Goal: Book appointment/travel/reservation

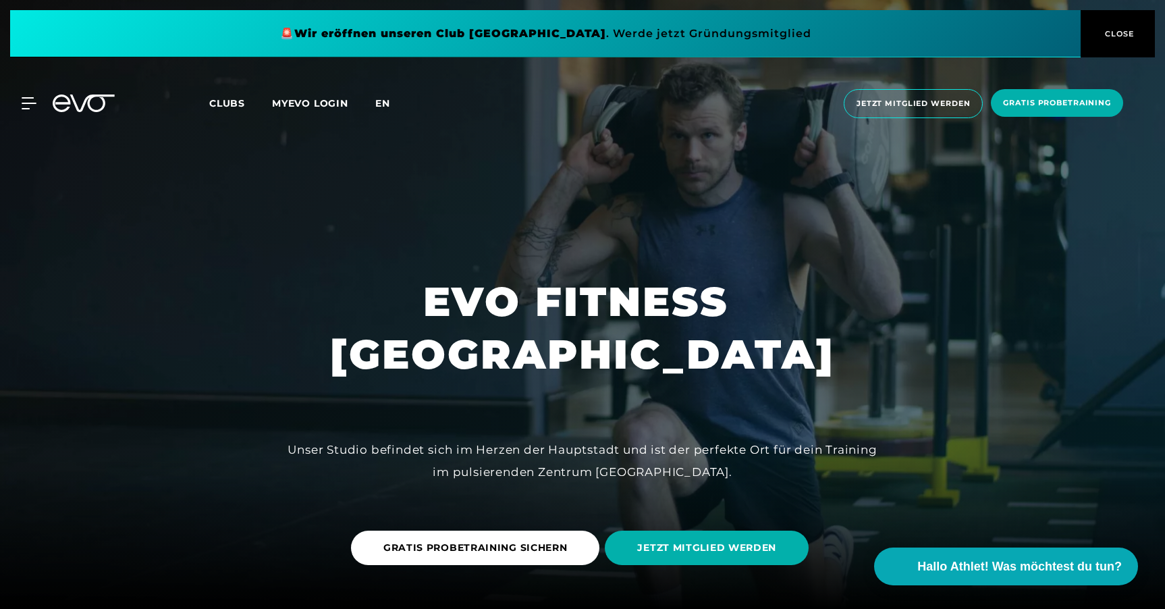
click at [383, 102] on span "en" at bounding box center [382, 103] width 15 height 12
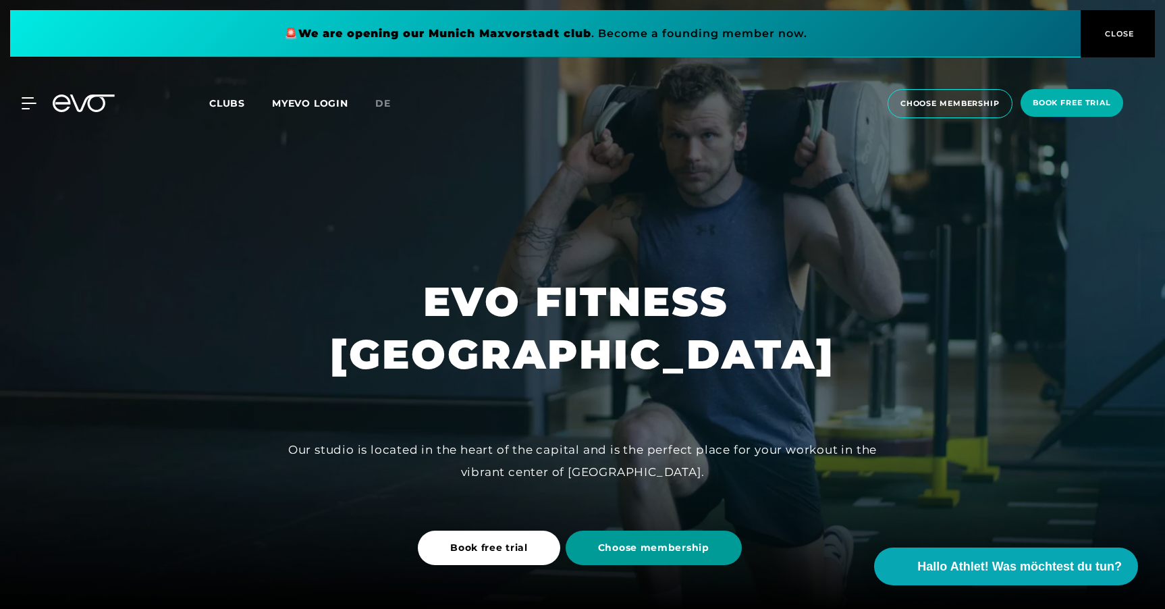
click at [621, 546] on span "Choose membership" at bounding box center [653, 548] width 111 height 14
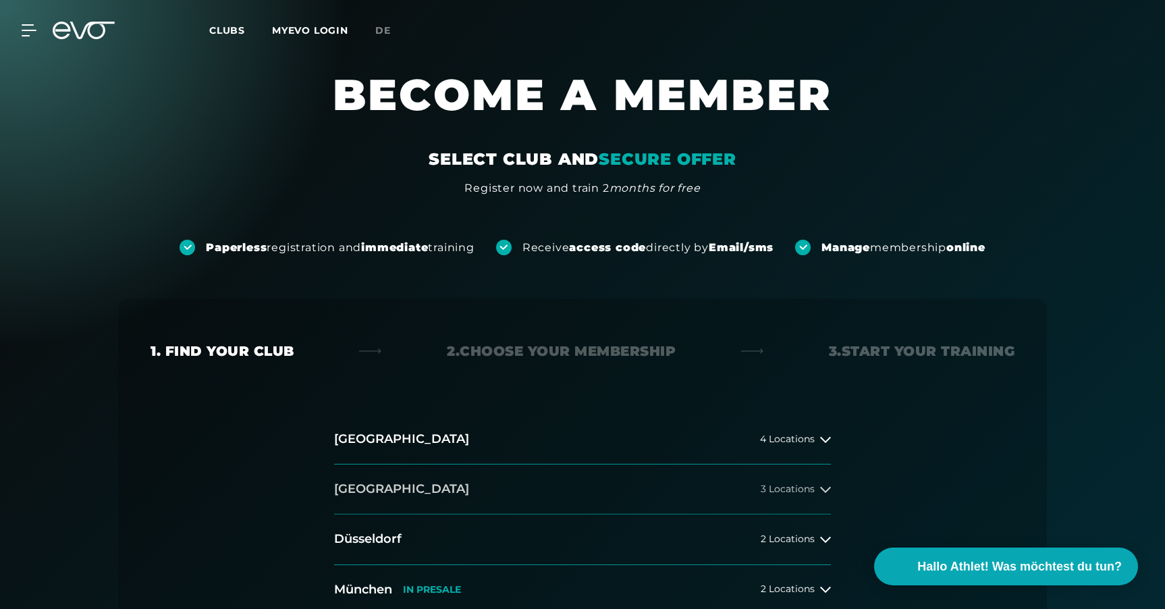
click at [481, 485] on button "[GEOGRAPHIC_DATA] 3 Locations" at bounding box center [582, 489] width 497 height 50
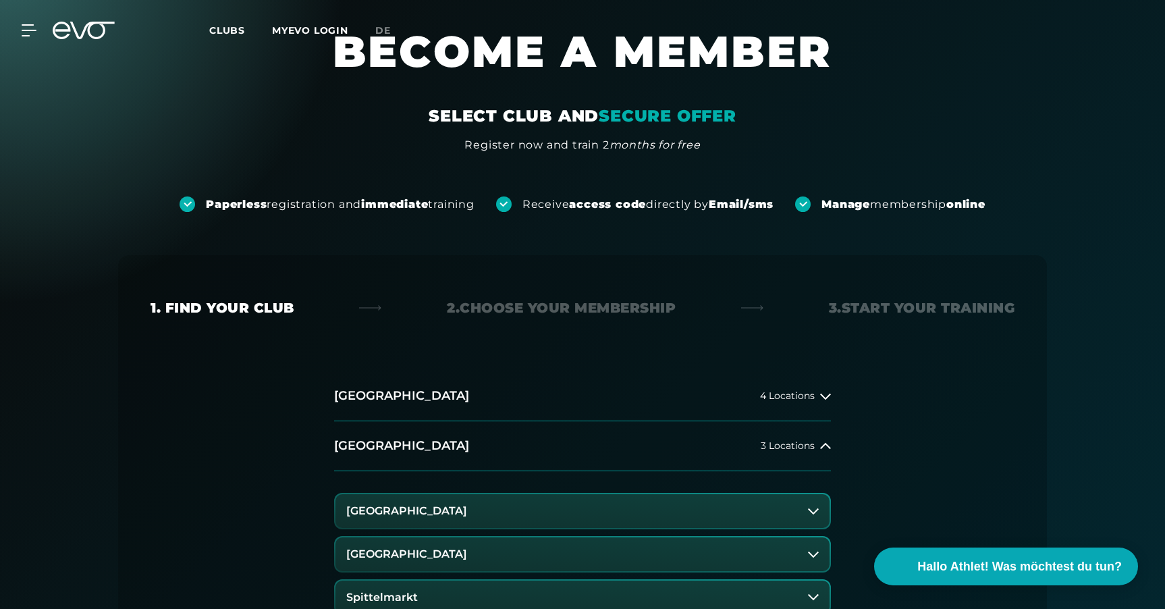
scroll to position [130, 0]
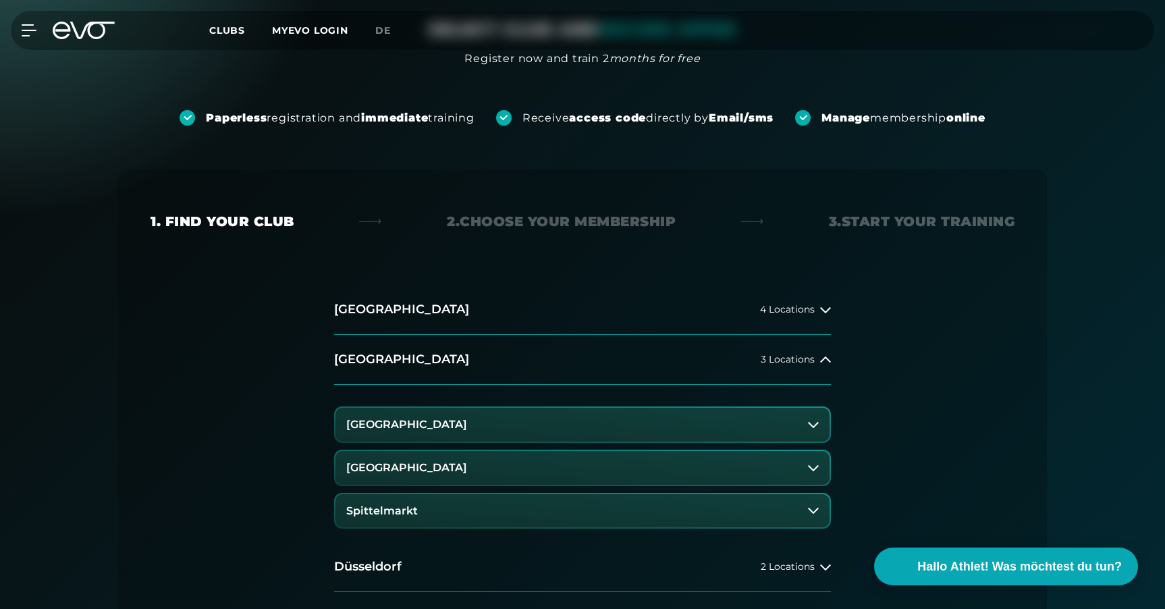
click at [435, 462] on h3 "[GEOGRAPHIC_DATA]" at bounding box center [406, 468] width 121 height 12
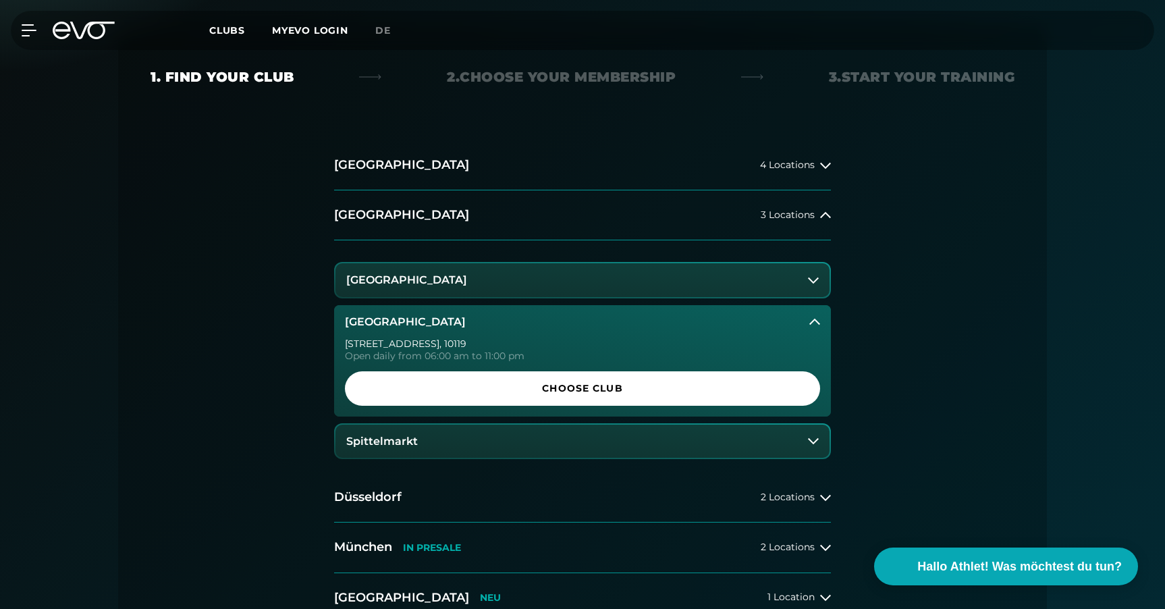
scroll to position [275, 0]
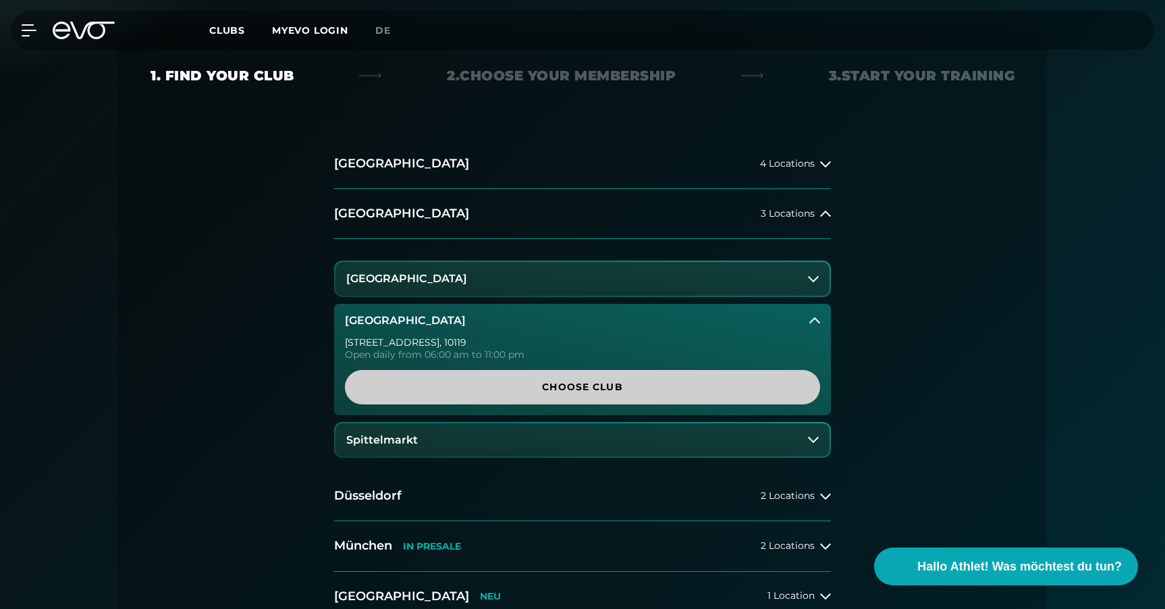
click at [464, 391] on span "Choose Club" at bounding box center [582, 387] width 410 height 14
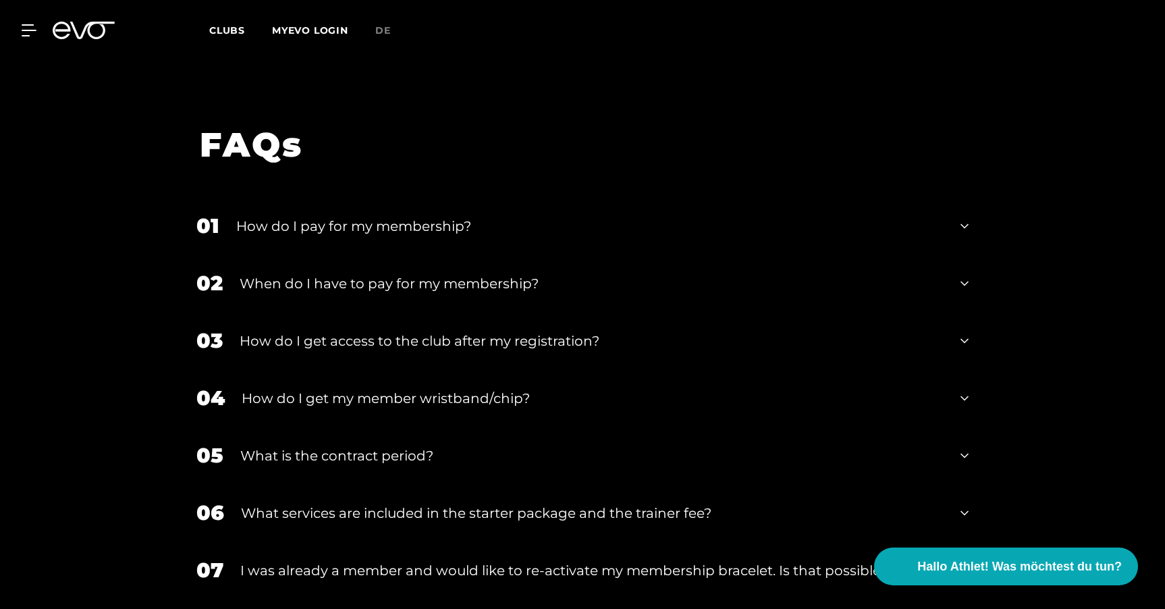
scroll to position [2392, 0]
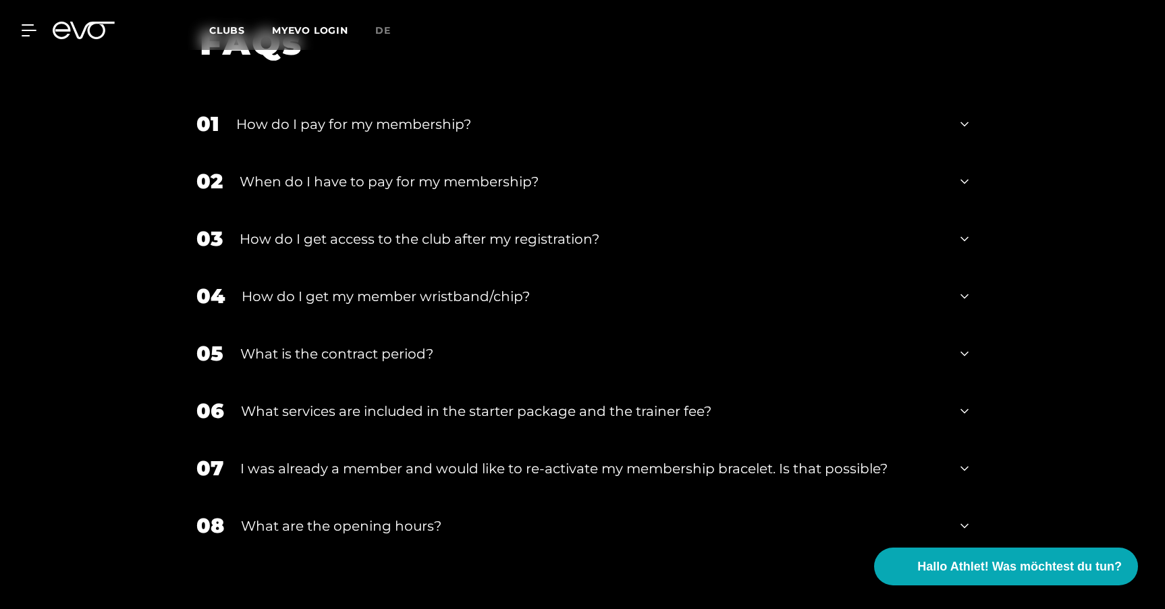
click at [364, 401] on div "What services are included in the starter package and the trainer fee?" at bounding box center [592, 411] width 703 height 20
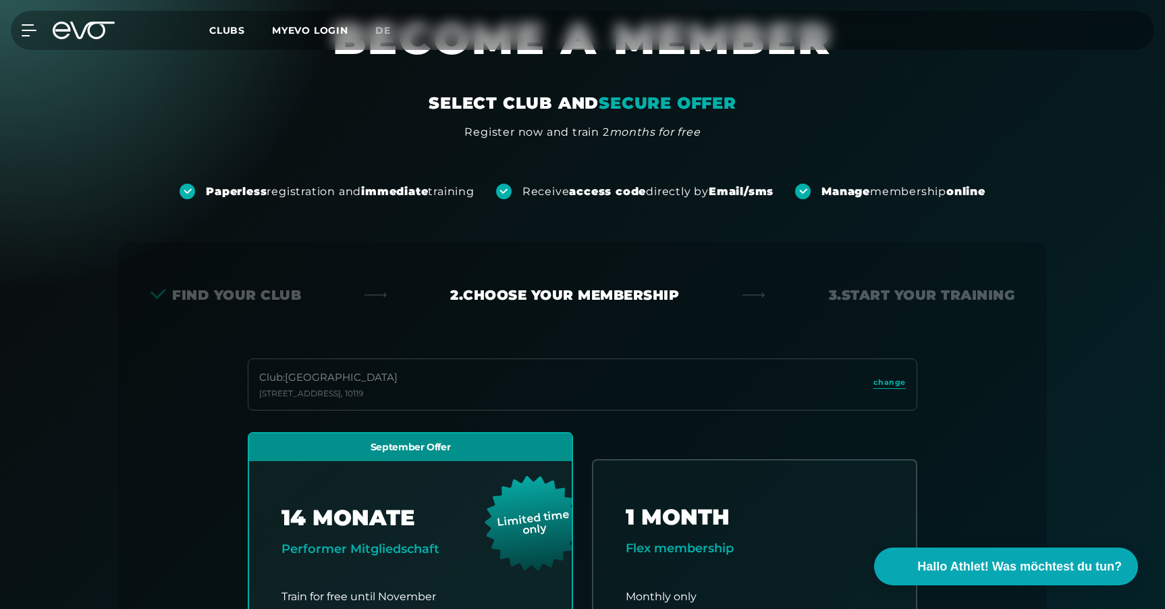
scroll to position [0, 0]
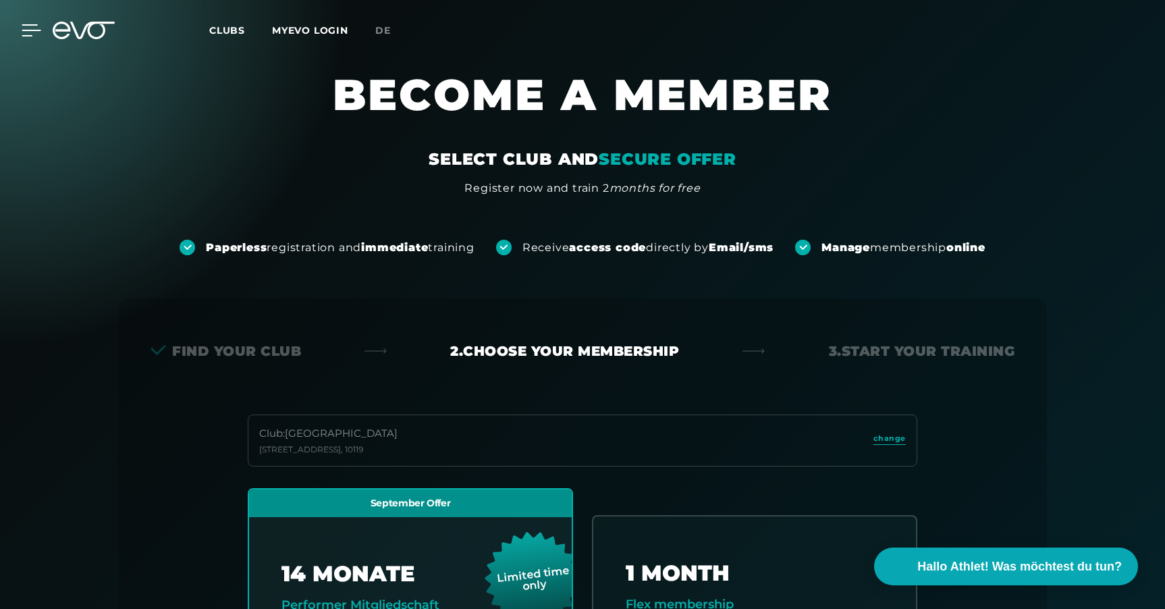
click at [34, 34] on icon at bounding box center [32, 30] width 20 height 12
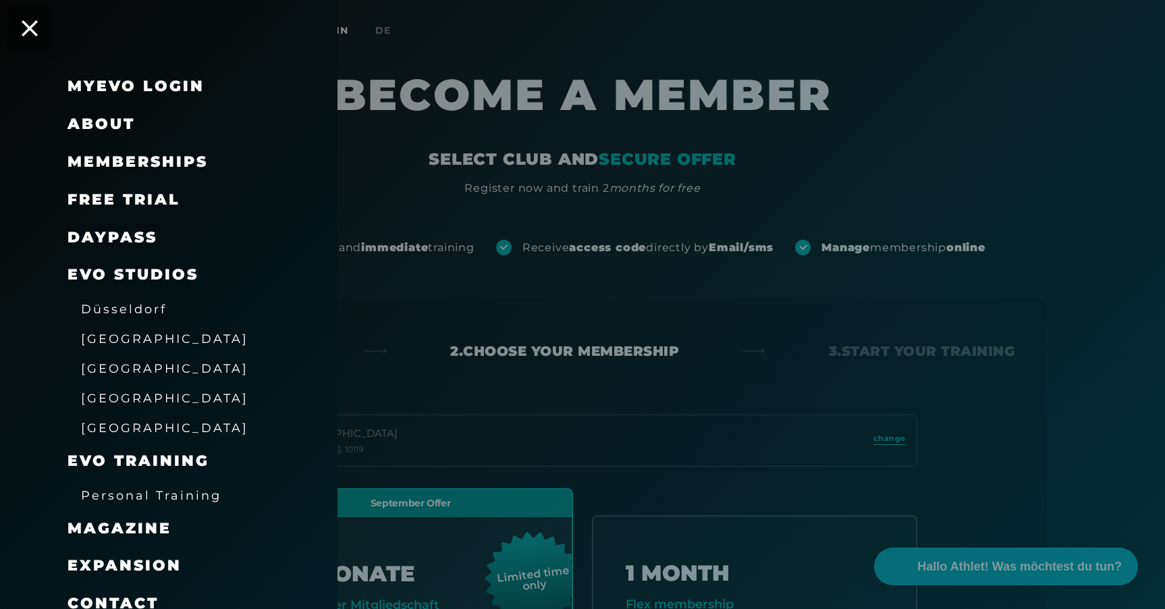
click at [110, 341] on span "[GEOGRAPHIC_DATA]" at bounding box center [164, 338] width 167 height 14
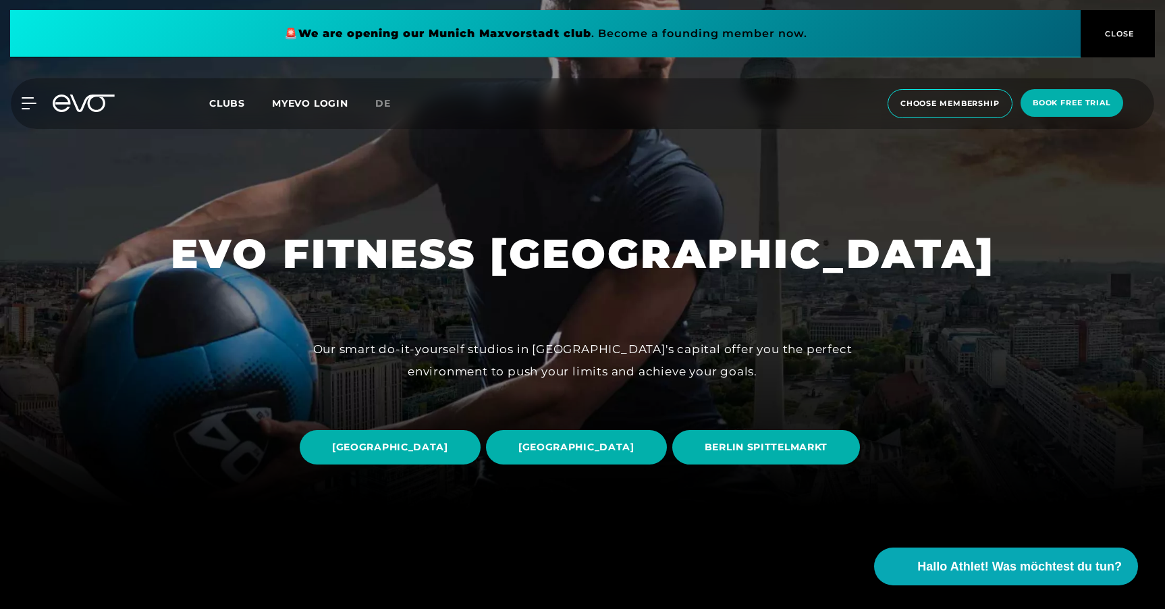
scroll to position [105, 0]
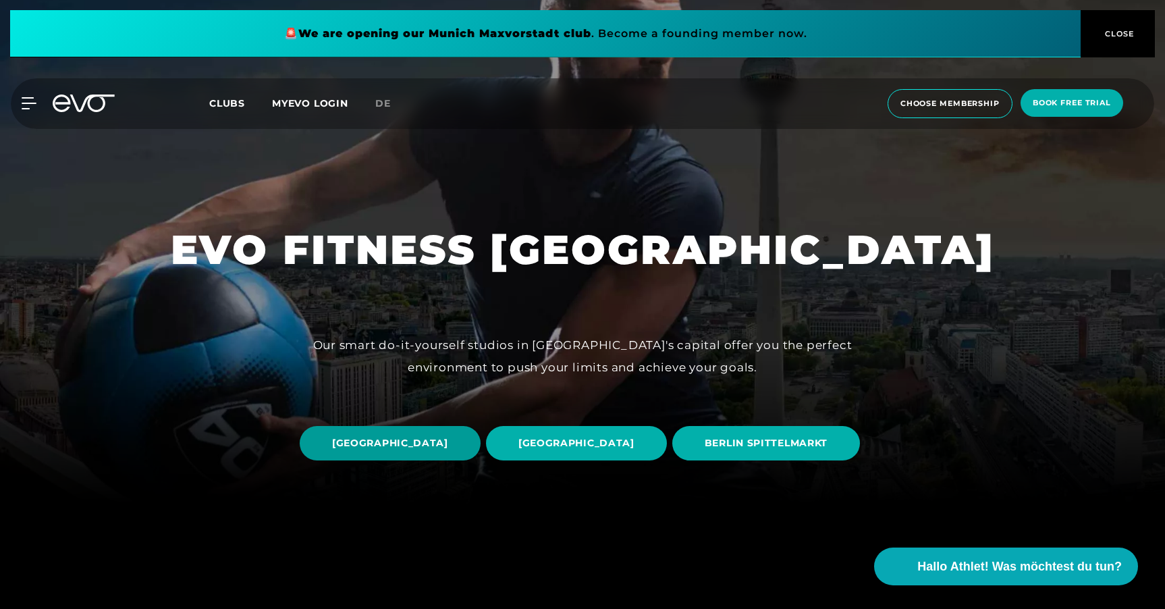
click at [481, 426] on span "[GEOGRAPHIC_DATA]" at bounding box center [390, 443] width 181 height 34
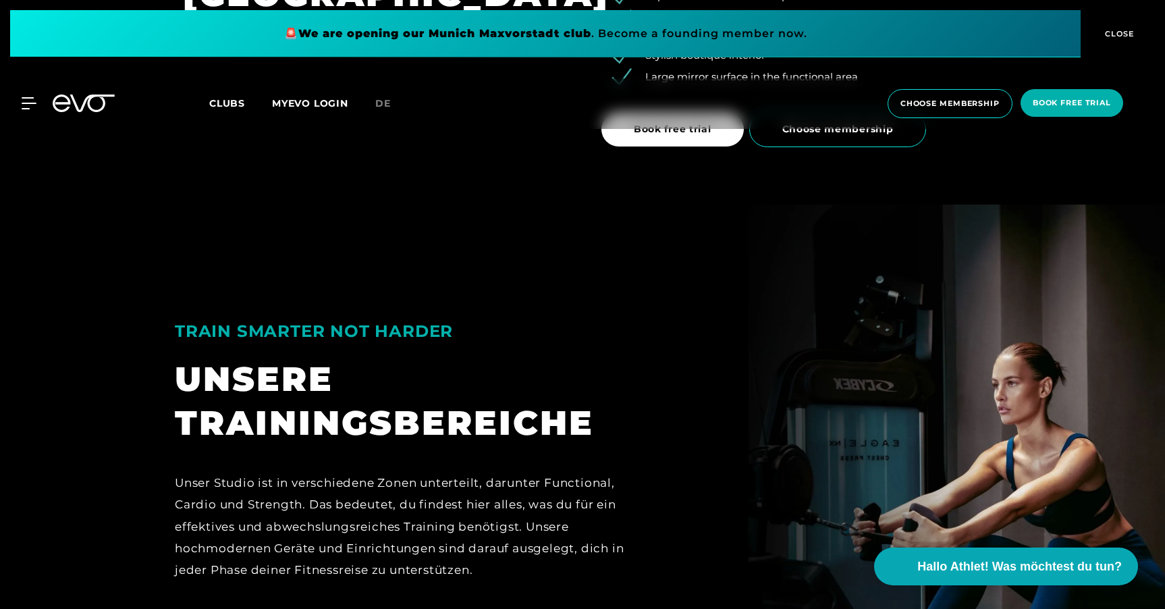
scroll to position [2351, 0]
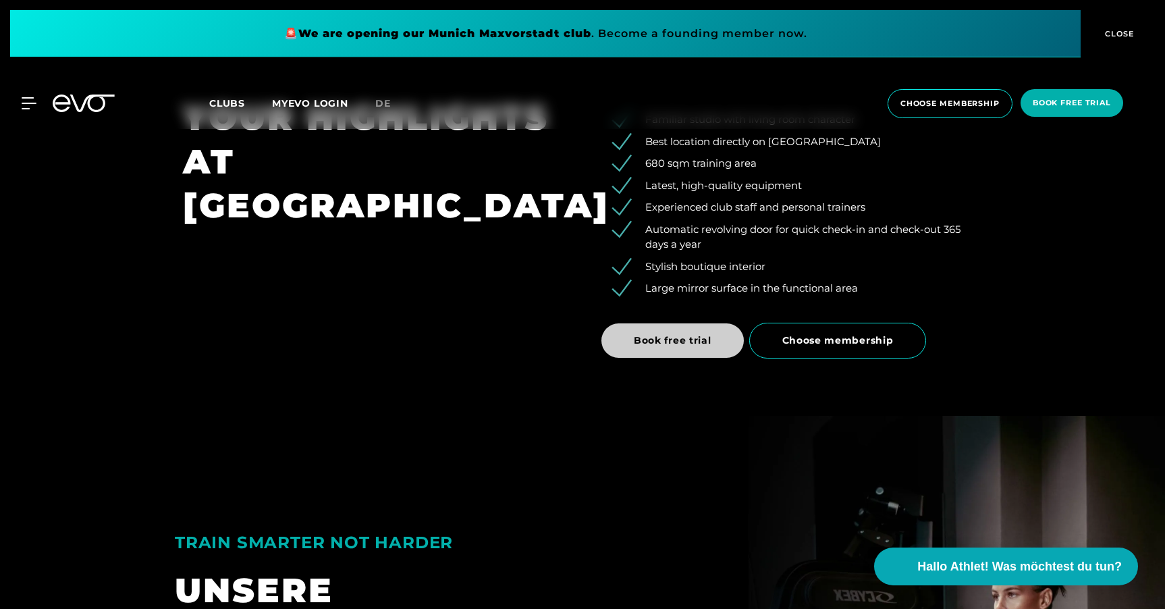
click at [649, 323] on span "Book free trial" at bounding box center [672, 340] width 142 height 34
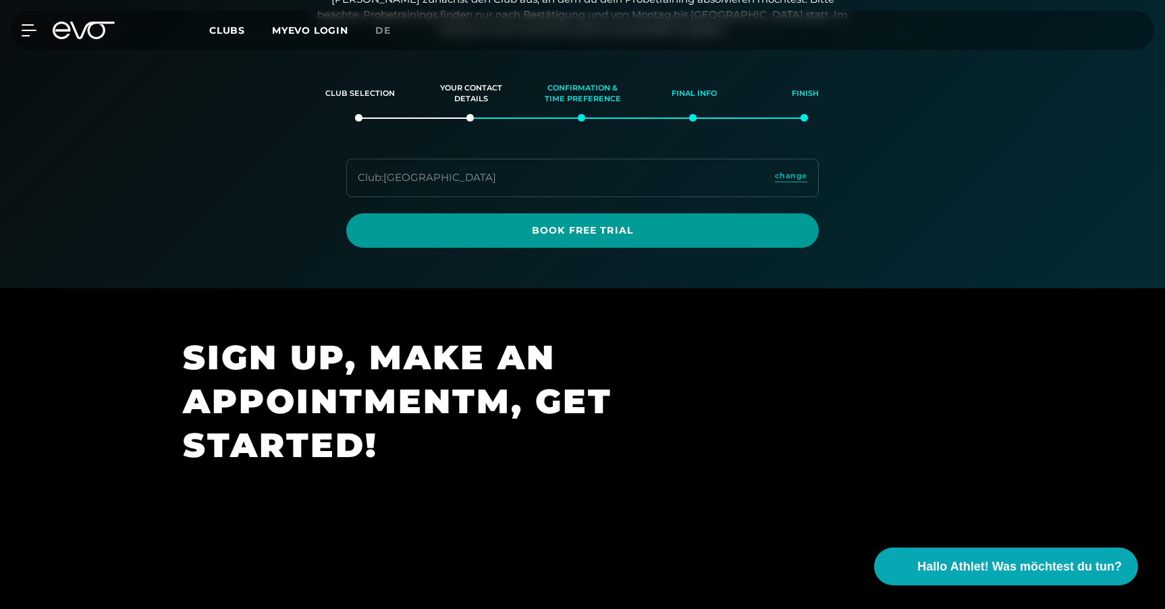
scroll to position [178, 0]
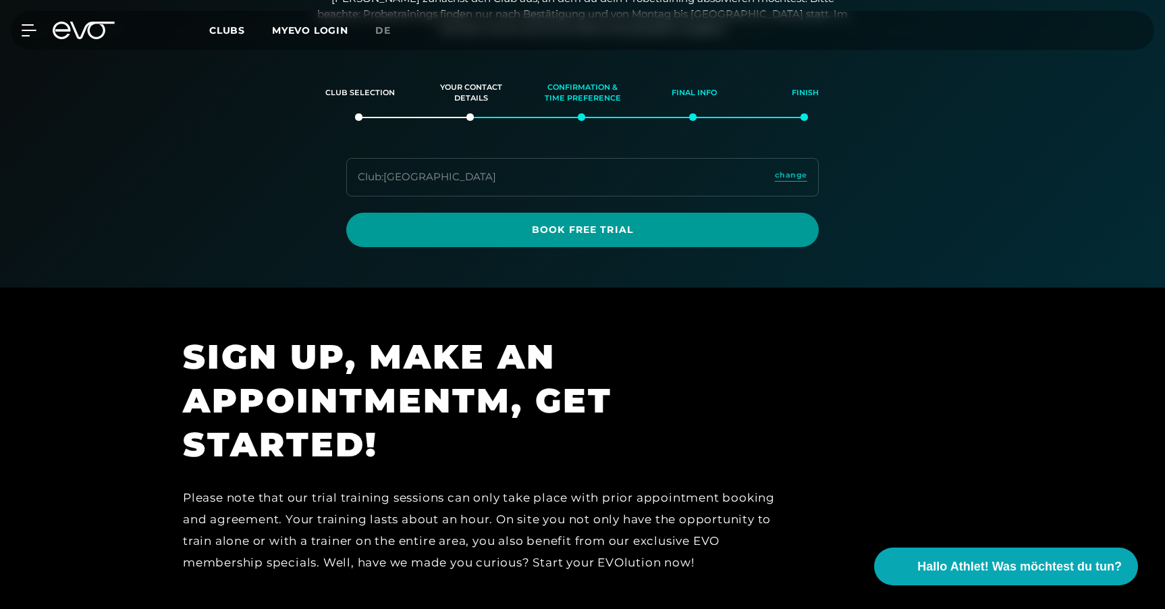
click at [638, 231] on span "Book Free Trial" at bounding box center [583, 230] width 408 height 14
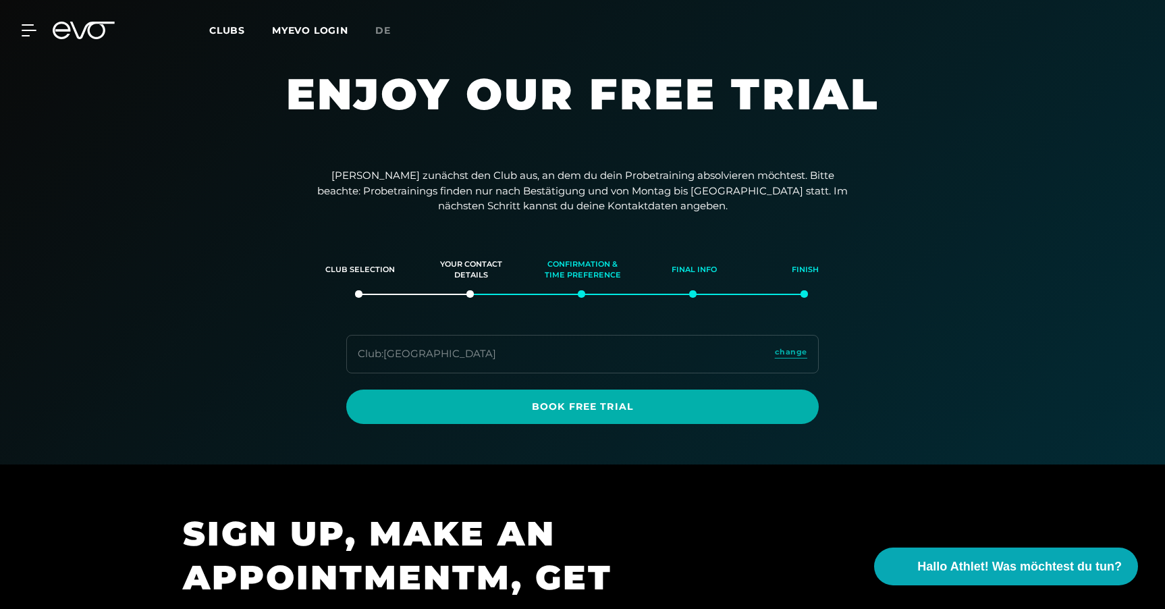
scroll to position [0, 0]
